Goal: Check status: Check status

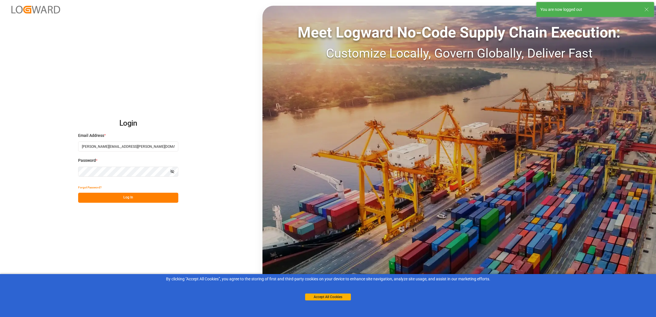
click at [126, 200] on button "Log In" at bounding box center [128, 198] width 100 height 10
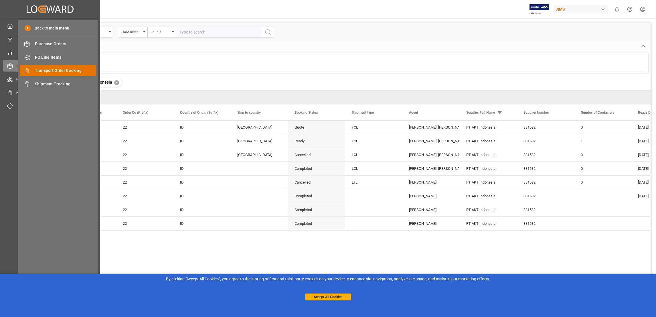
click at [79, 71] on span "Transport Order Booking" at bounding box center [66, 71] width 62 height 6
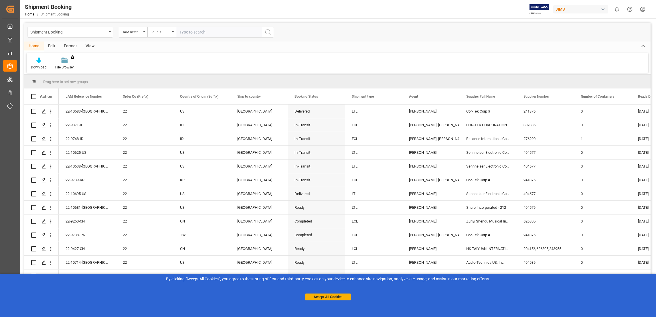
click at [200, 32] on input "text" at bounding box center [219, 32] width 86 height 11
paste input "22-9371-ID"
type input "22-9371-ID"
click at [269, 34] on icon "search button" at bounding box center [267, 32] width 7 height 7
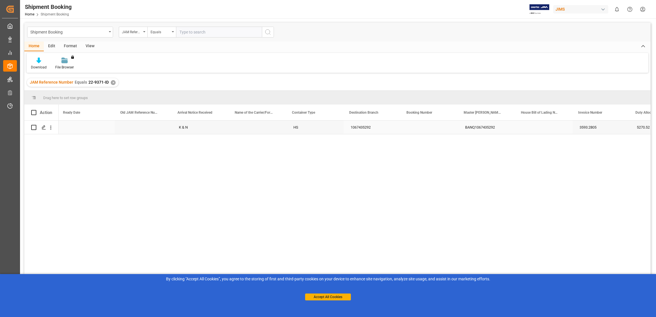
scroll to position [0, 680]
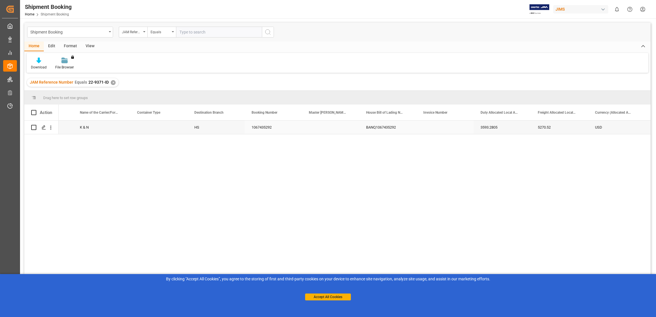
click at [380, 127] on div "BANQ1067435292" at bounding box center [387, 126] width 57 height 13
click at [265, 126] on div "1067435292" at bounding box center [273, 126] width 57 height 13
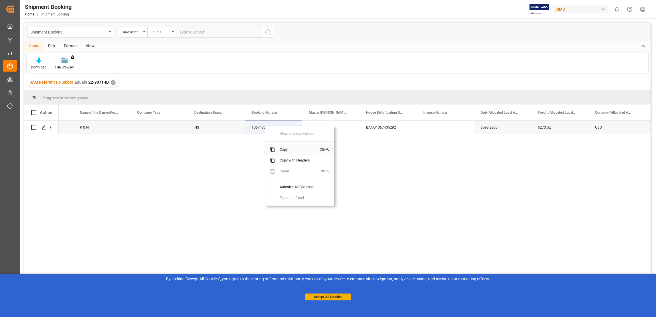
drag, startPoint x: 284, startPoint y: 148, endPoint x: 290, endPoint y: 145, distance: 5.9
click at [285, 148] on span "Copy" at bounding box center [297, 149] width 45 height 11
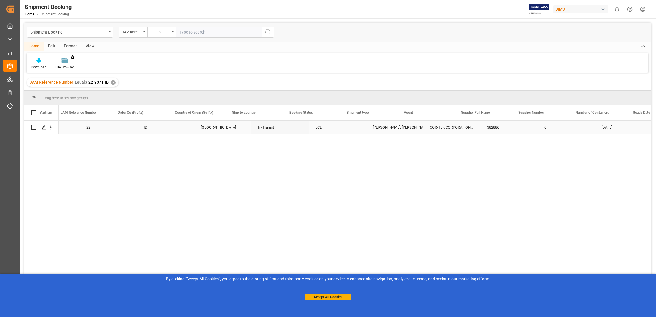
scroll to position [0, 0]
click at [79, 127] on div "22-9371-ID" at bounding box center [87, 126] width 57 height 13
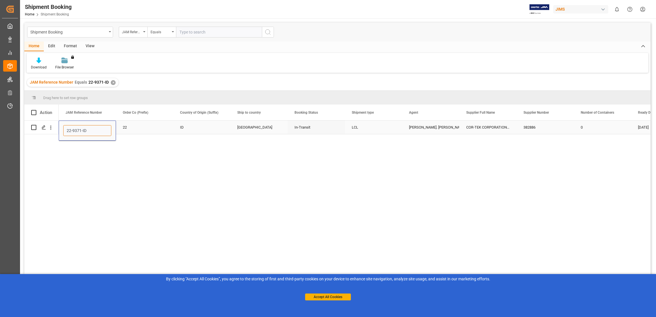
click at [77, 127] on input "22-9371-ID" at bounding box center [87, 130] width 48 height 11
click at [77, 128] on input "22-9371-ID" at bounding box center [87, 130] width 48 height 11
click at [97, 150] on span "Copy" at bounding box center [109, 152] width 45 height 11
